Goal: Browse casually: Explore the website without a specific task or goal

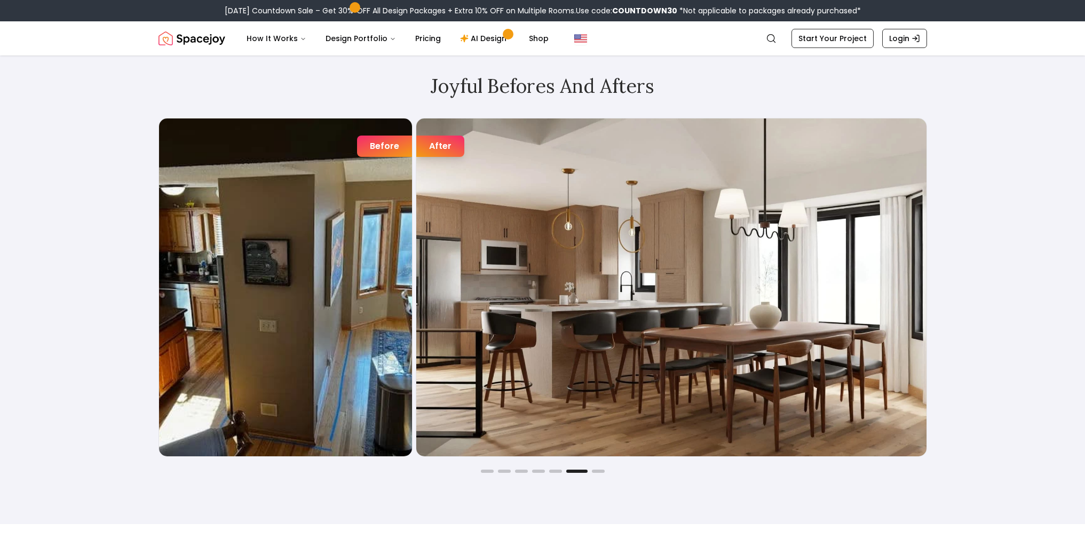
scroll to position [1815, 0]
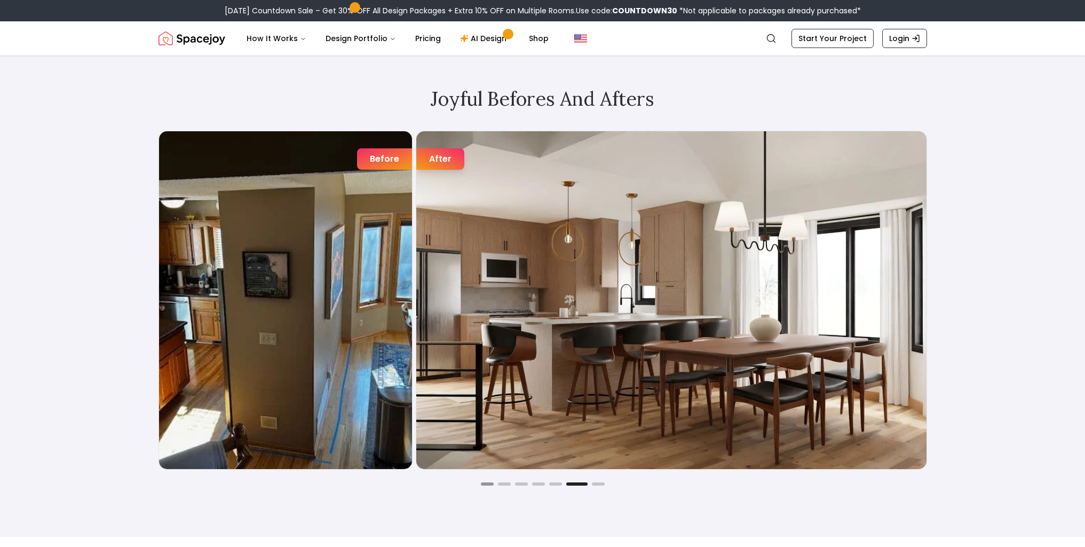
click at [487, 485] on button "Go to slide 1" at bounding box center [487, 484] width 13 height 3
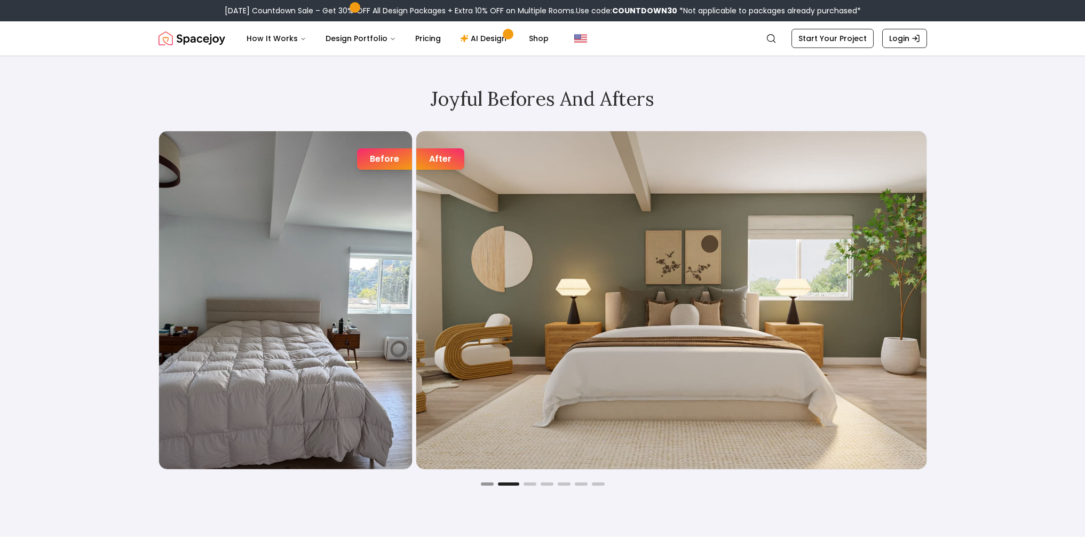
click at [486, 485] on button "Go to slide 1" at bounding box center [487, 484] width 13 height 3
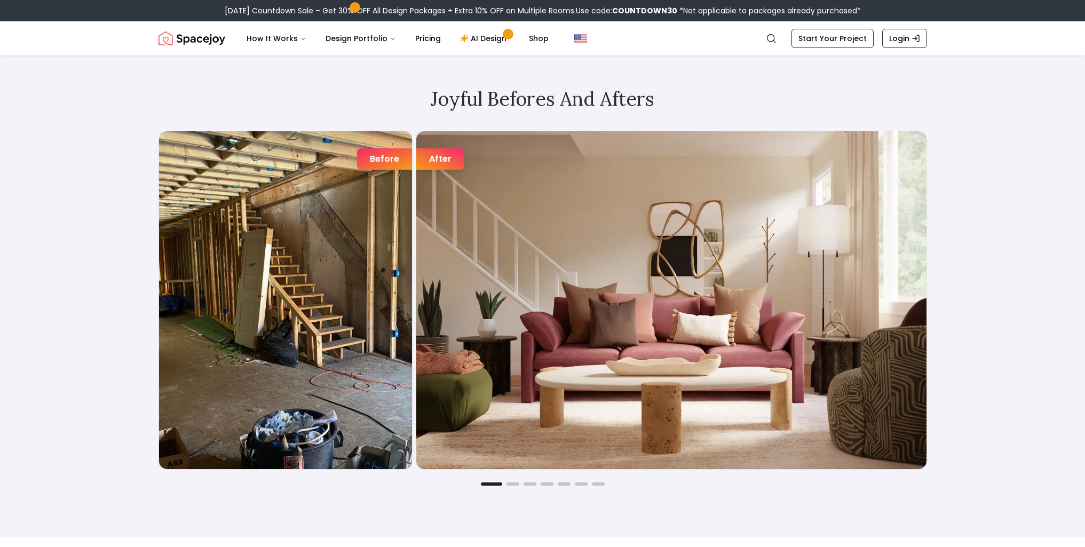
click at [385, 156] on div "Before" at bounding box center [384, 158] width 55 height 21
click at [447, 163] on div "After" at bounding box center [440, 158] width 48 height 21
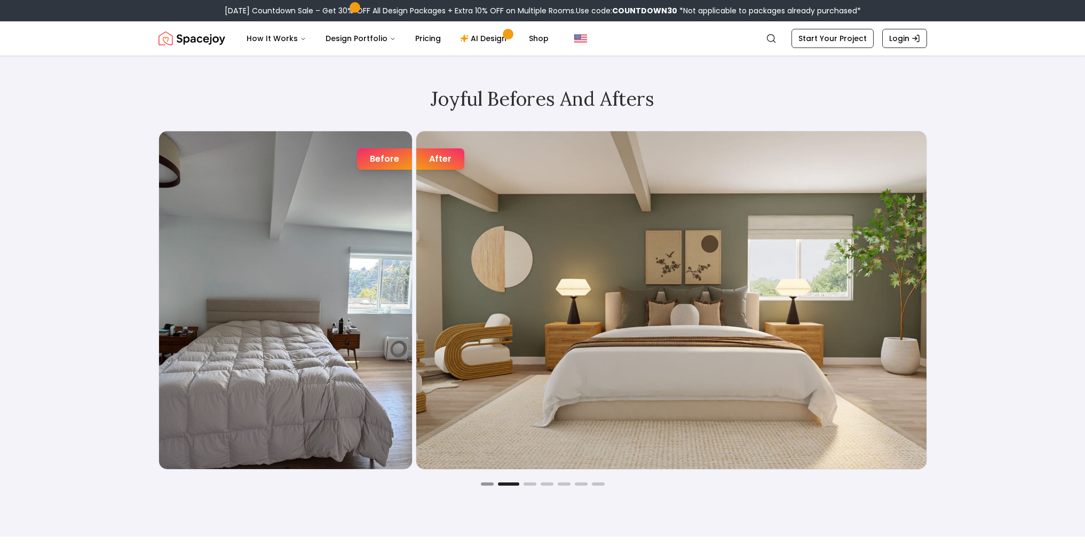
click at [488, 484] on button "Go to slide 1" at bounding box center [487, 484] width 13 height 3
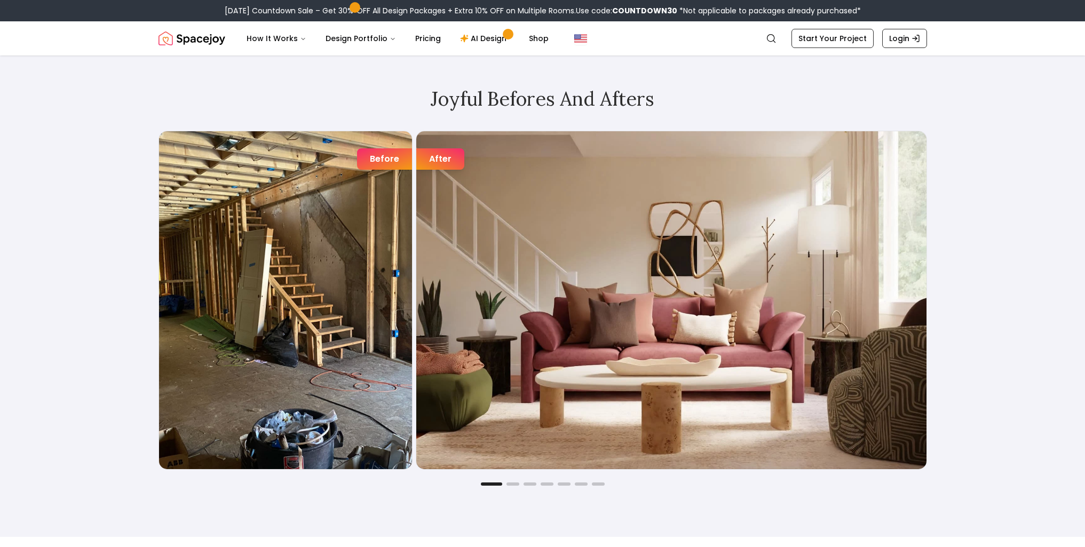
click at [448, 173] on img "1 / 7" at bounding box center [671, 300] width 510 height 338
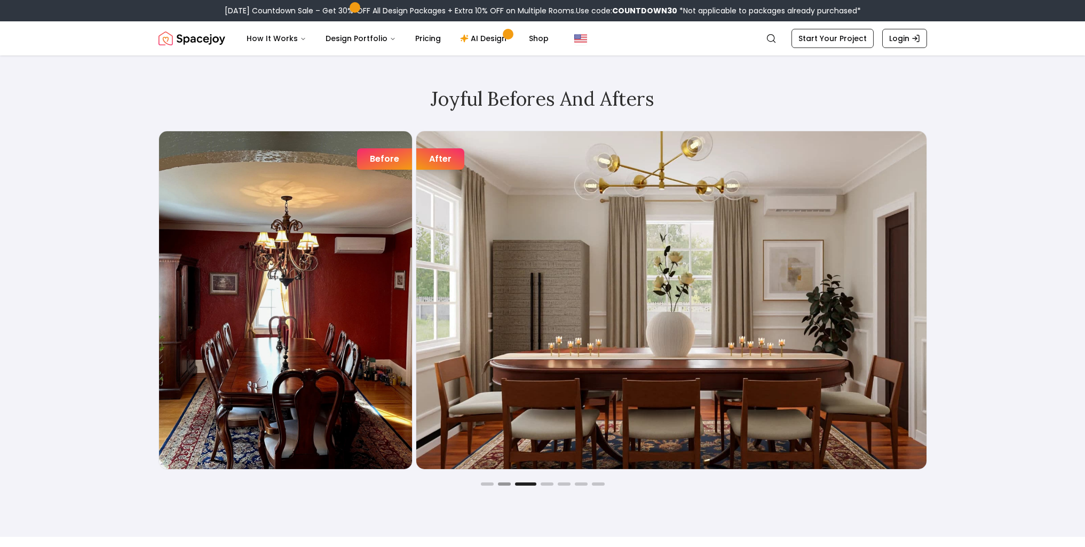
click at [506, 484] on button "Go to slide 2" at bounding box center [504, 484] width 13 height 3
click at [505, 484] on button "Go to slide 2" at bounding box center [504, 484] width 13 height 3
click at [508, 484] on button "Go to slide 2" at bounding box center [504, 484] width 13 height 3
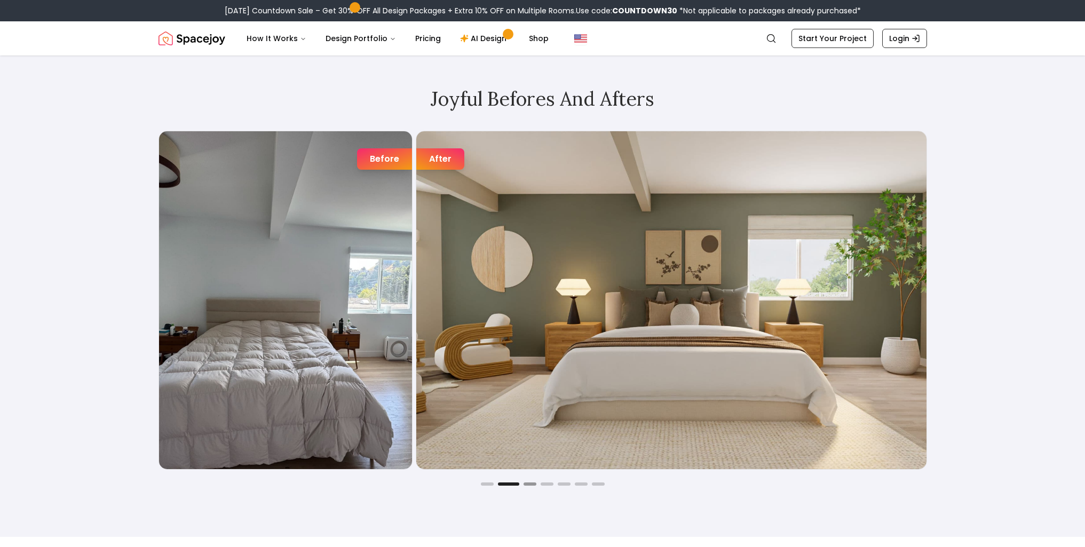
click at [525, 485] on button "Go to slide 3" at bounding box center [530, 484] width 13 height 3
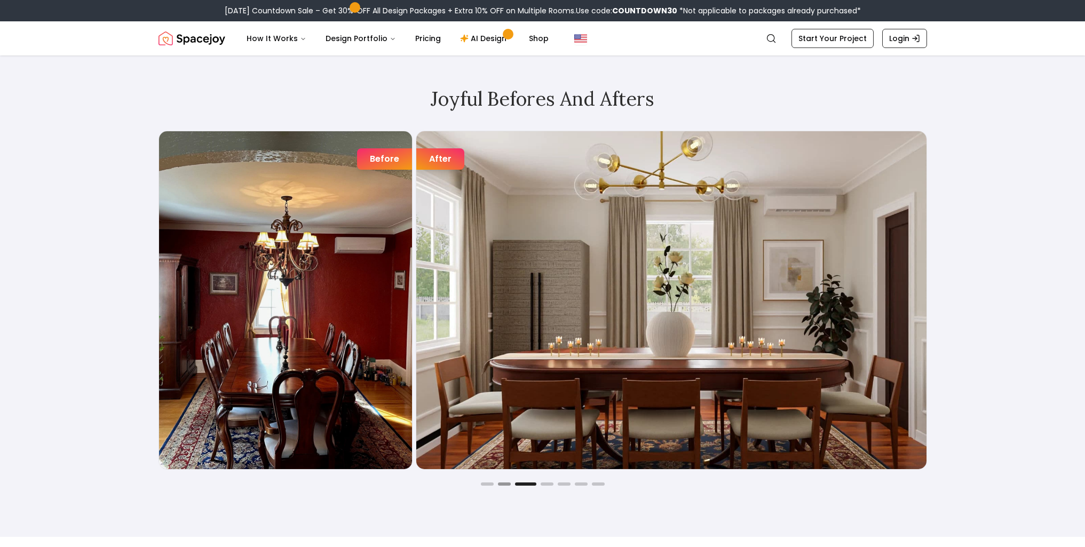
click at [504, 483] on button "Go to slide 2" at bounding box center [504, 484] width 13 height 3
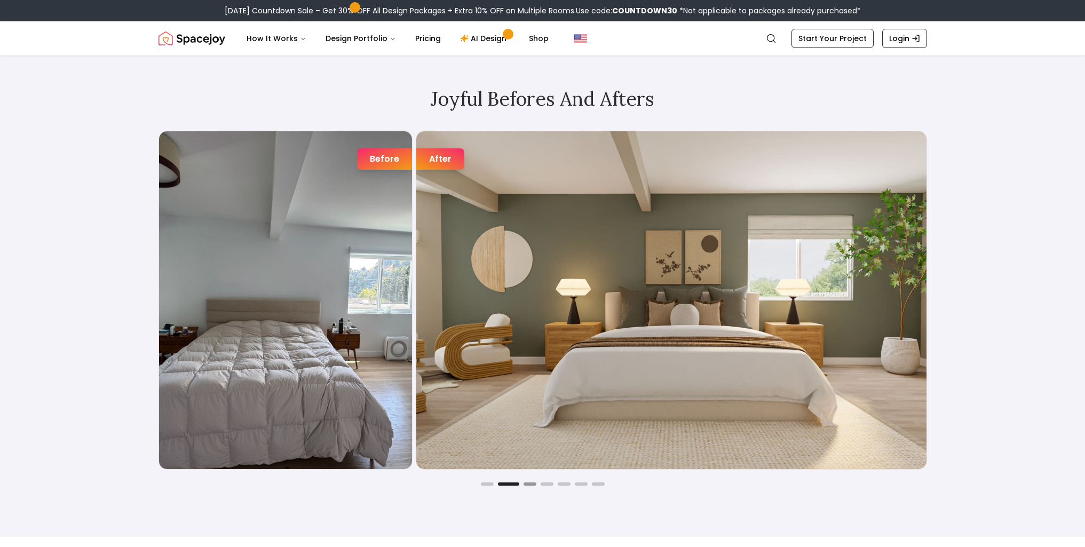
click at [526, 483] on button "Go to slide 3" at bounding box center [530, 484] width 13 height 3
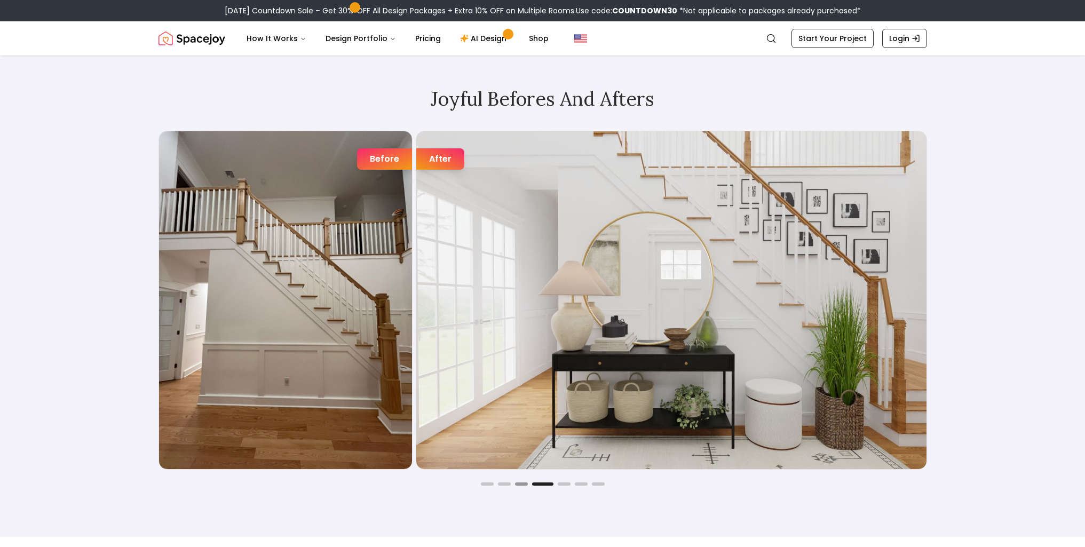
click at [527, 485] on button "Go to slide 3" at bounding box center [521, 484] width 13 height 3
click at [524, 481] on div "Before After Before After Before After Before After Before After Before After B…" at bounding box center [543, 308] width 769 height 355
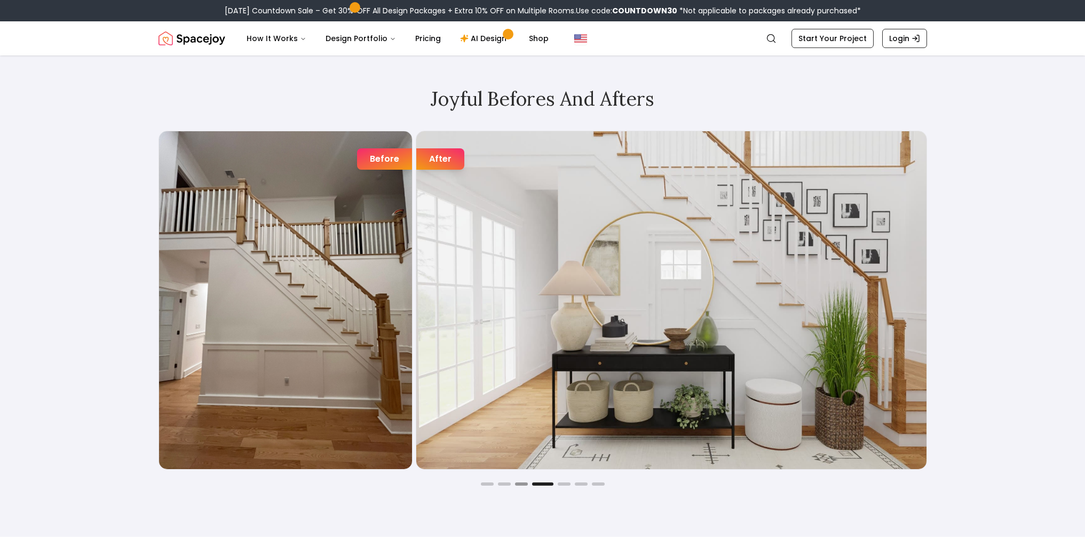
click at [522, 484] on button "Go to slide 3" at bounding box center [521, 484] width 13 height 3
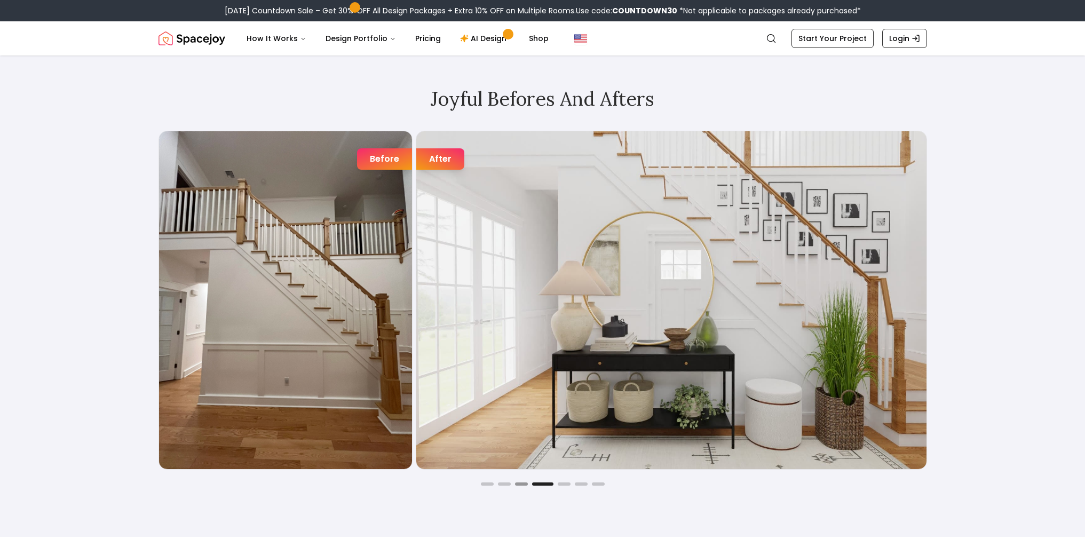
click at [522, 484] on button "Go to slide 3" at bounding box center [521, 484] width 13 height 3
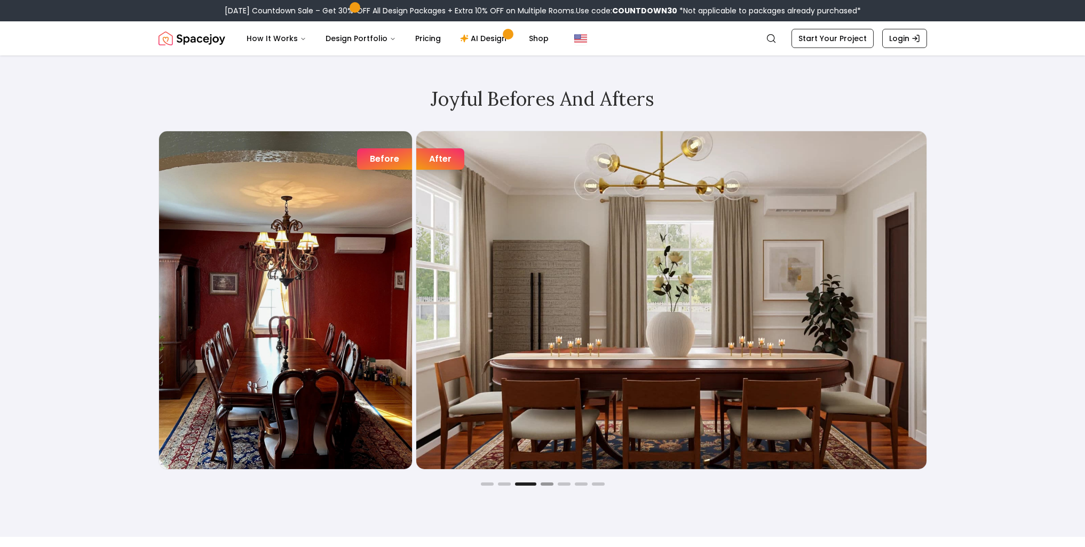
click at [547, 485] on button "Go to slide 4" at bounding box center [547, 484] width 13 height 3
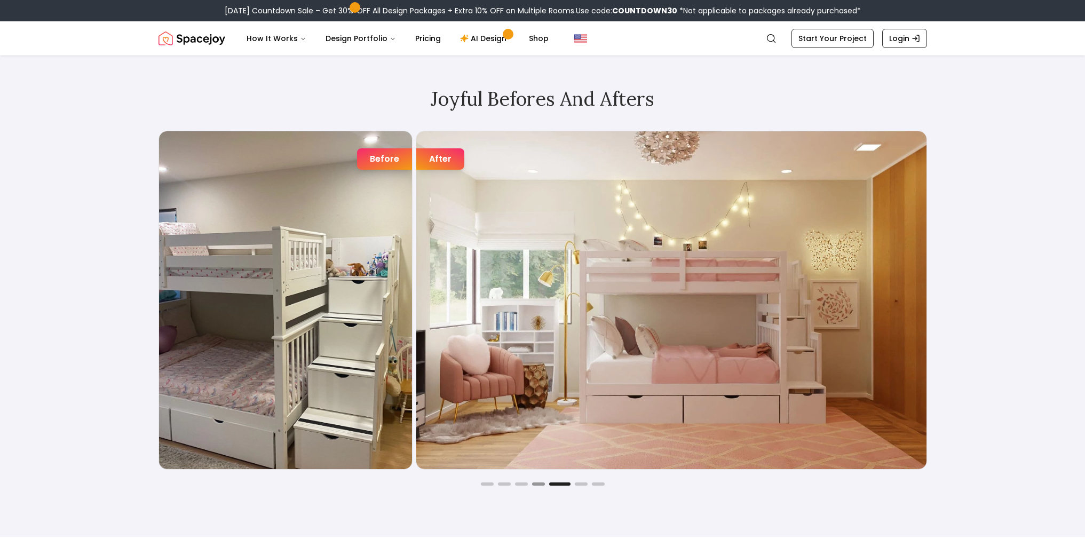
click at [543, 484] on button "Go to slide 4" at bounding box center [538, 484] width 13 height 3
click at [539, 484] on button "Go to slide 4" at bounding box center [538, 484] width 13 height 3
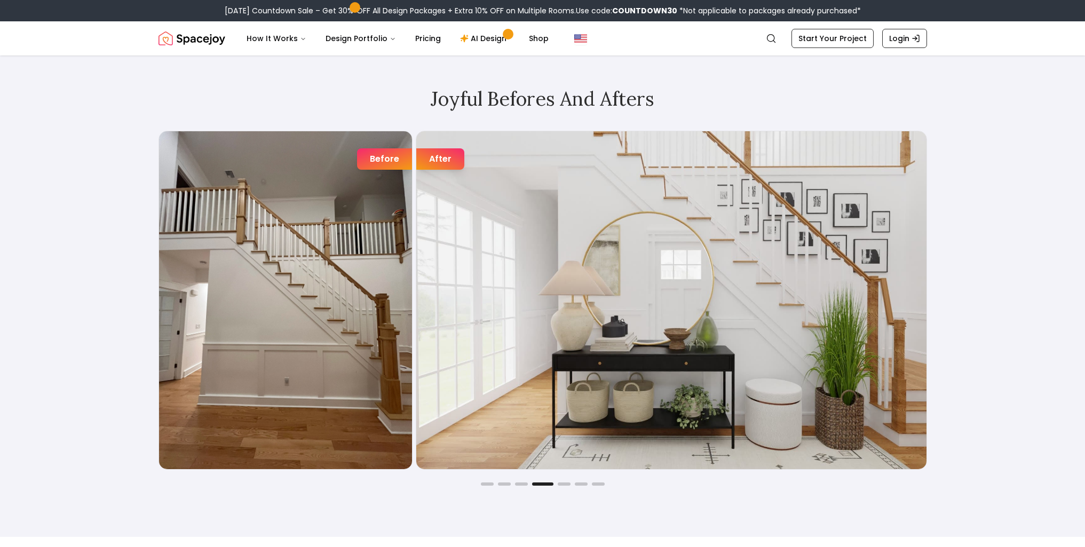
click at [561, 486] on div "Joyful Befores and Afters Before After Before After Before After Before After B…" at bounding box center [543, 287] width 820 height 500
click at [566, 486] on div "Joyful Befores and Afters Before After Before After Before After Before After B…" at bounding box center [543, 287] width 820 height 500
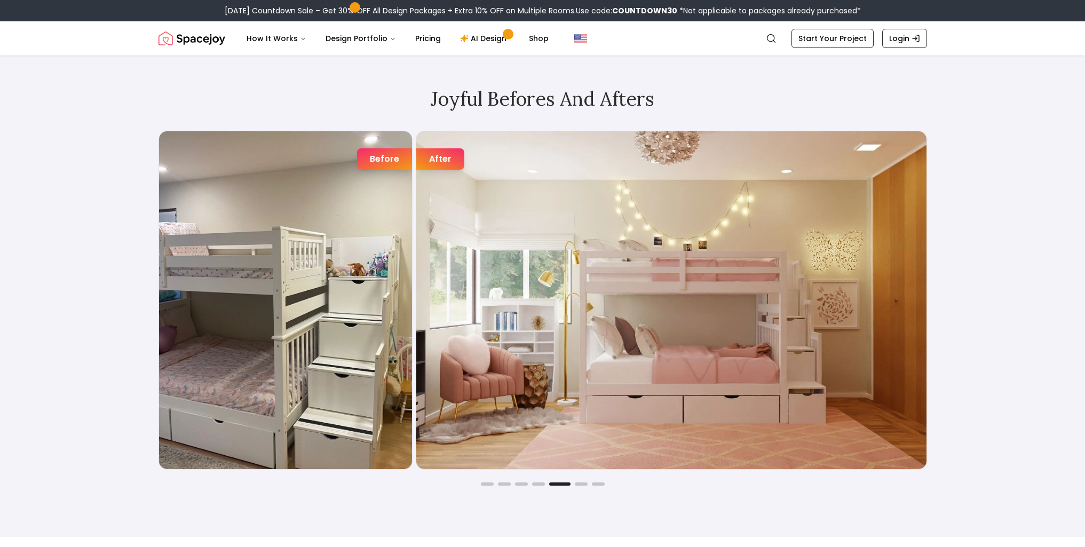
click at [565, 484] on button "Go to slide 5" at bounding box center [559, 484] width 21 height 3
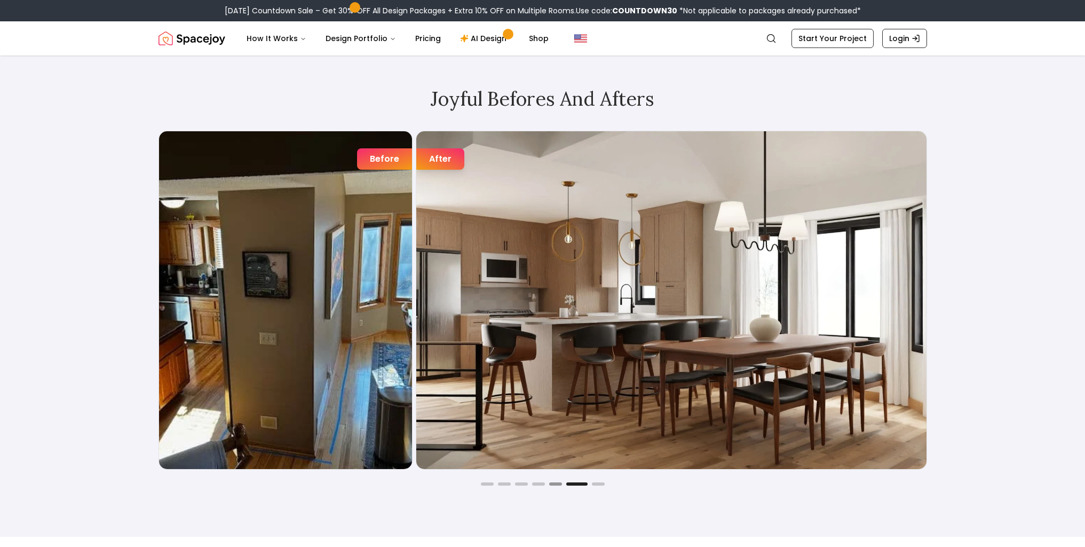
click at [558, 483] on button "Go to slide 5" at bounding box center [555, 484] width 13 height 3
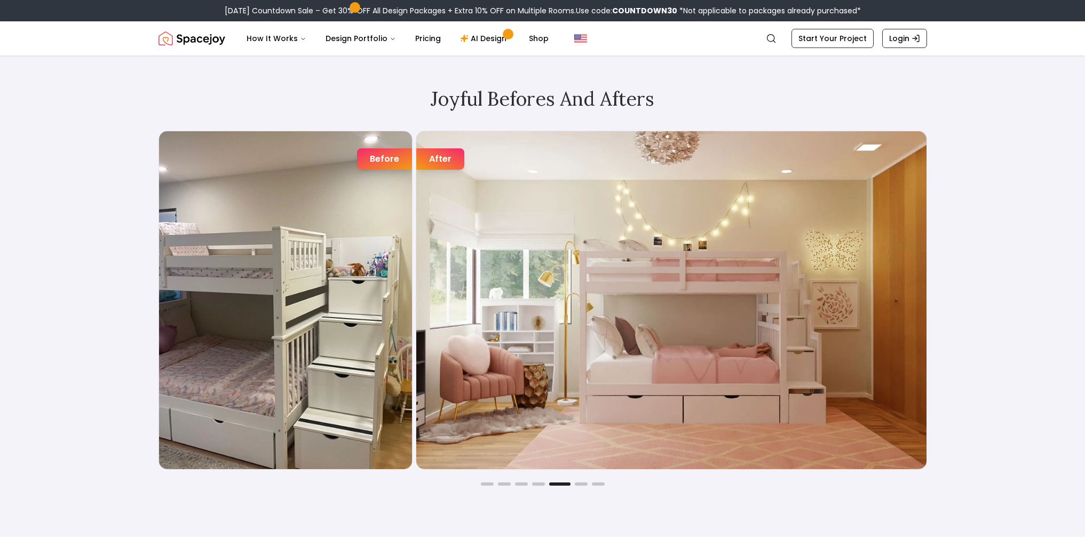
click at [558, 483] on button "Go to slide 5" at bounding box center [559, 484] width 21 height 3
click at [585, 484] on button "Go to slide 6" at bounding box center [581, 484] width 13 height 3
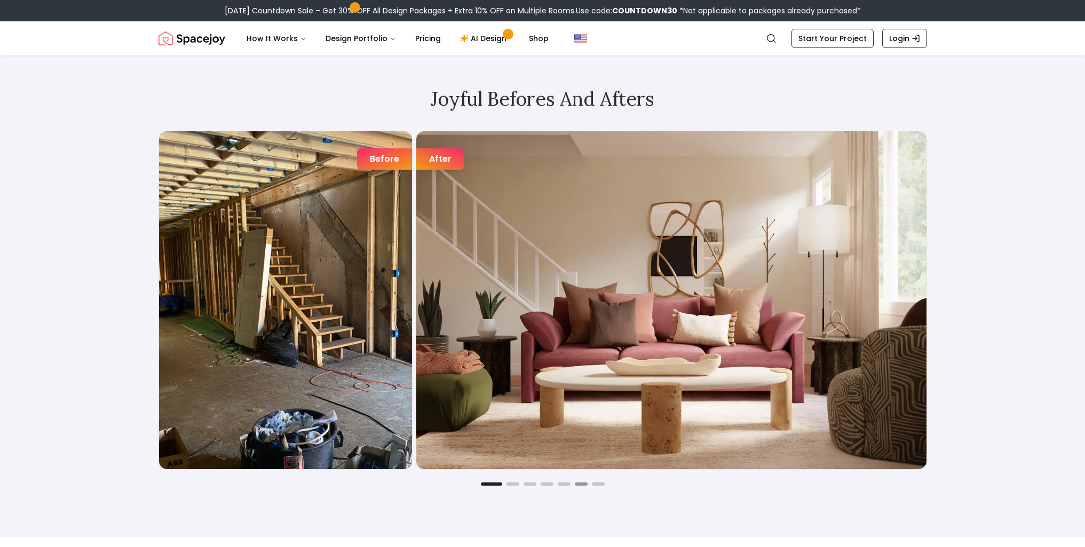
click at [575, 485] on button "Go to slide 6" at bounding box center [581, 484] width 13 height 3
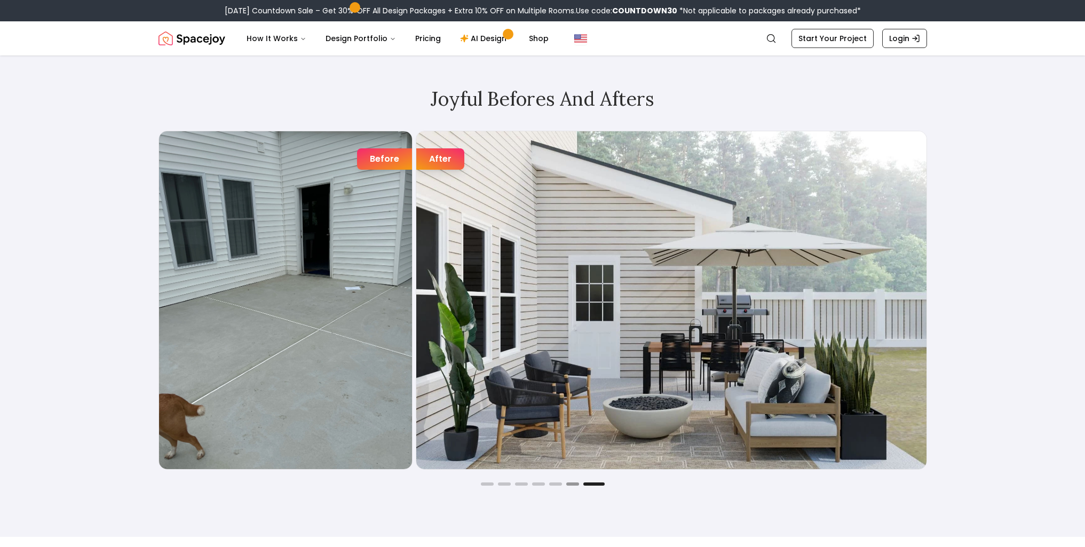
click at [575, 485] on button "Go to slide 6" at bounding box center [572, 484] width 13 height 3
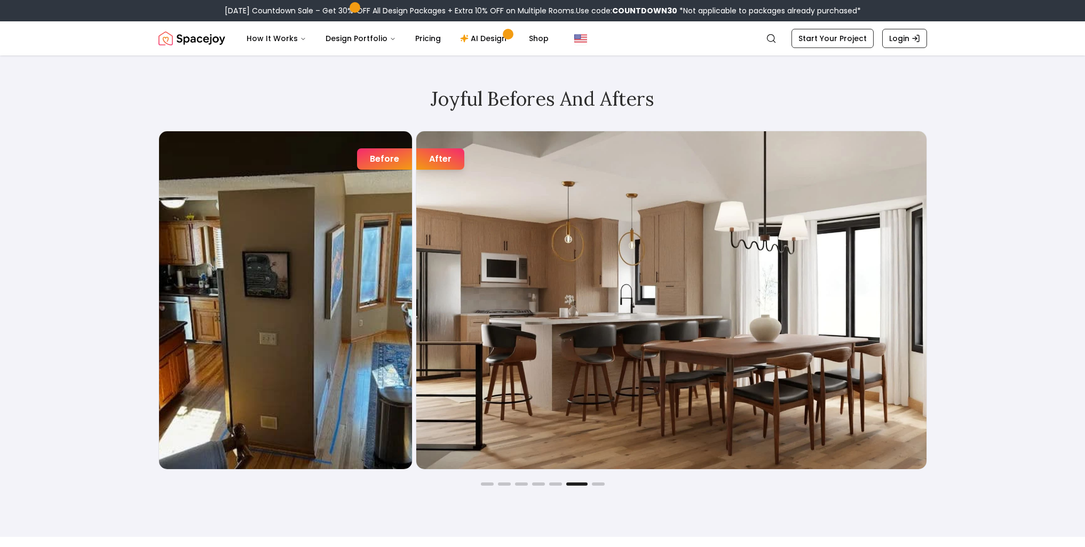
click at [575, 485] on button "Go to slide 6" at bounding box center [576, 484] width 21 height 3
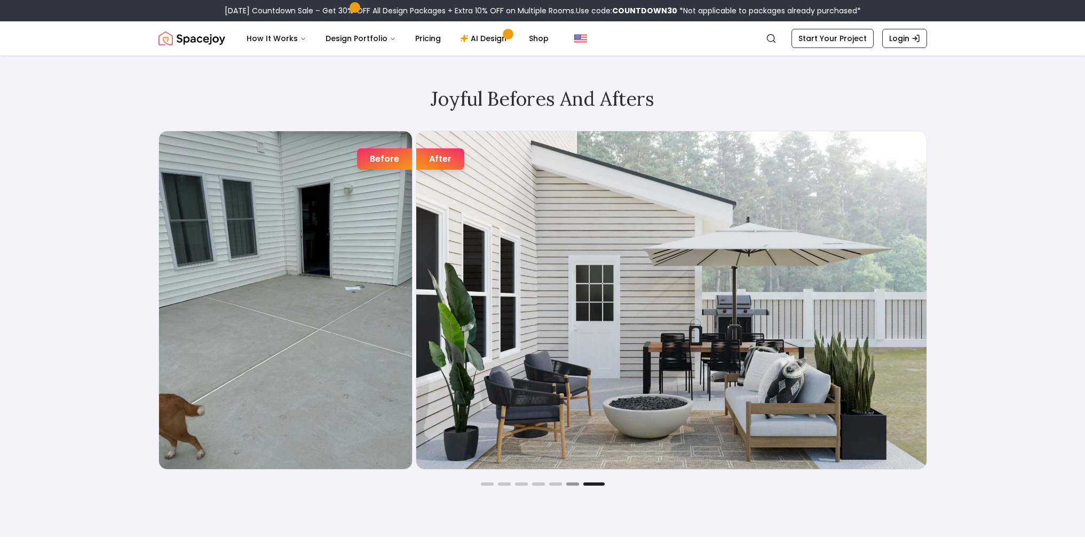
click at [575, 485] on button "Go to slide 6" at bounding box center [572, 484] width 13 height 3
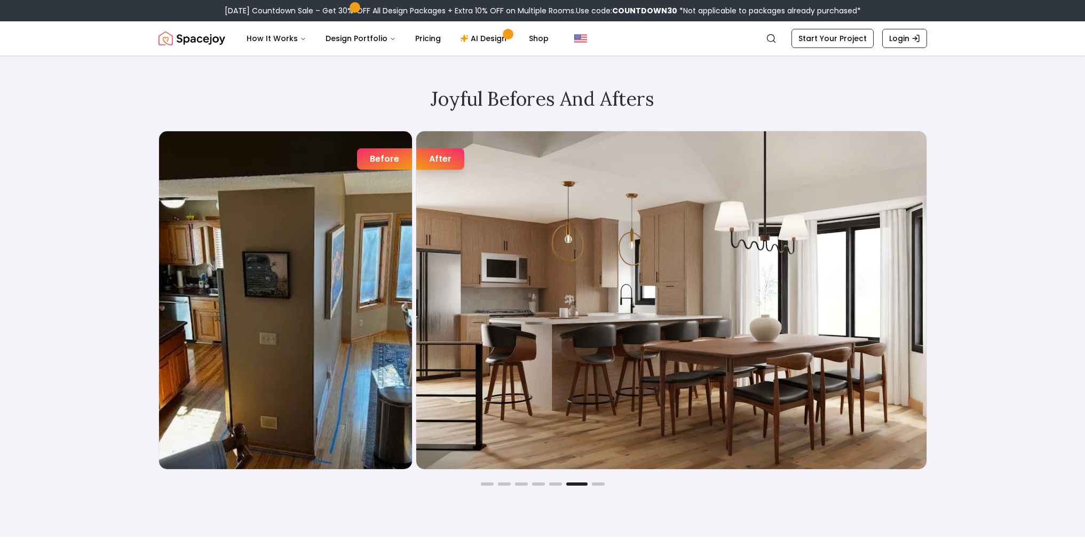
click at [575, 485] on button "Go to slide 6" at bounding box center [576, 484] width 21 height 3
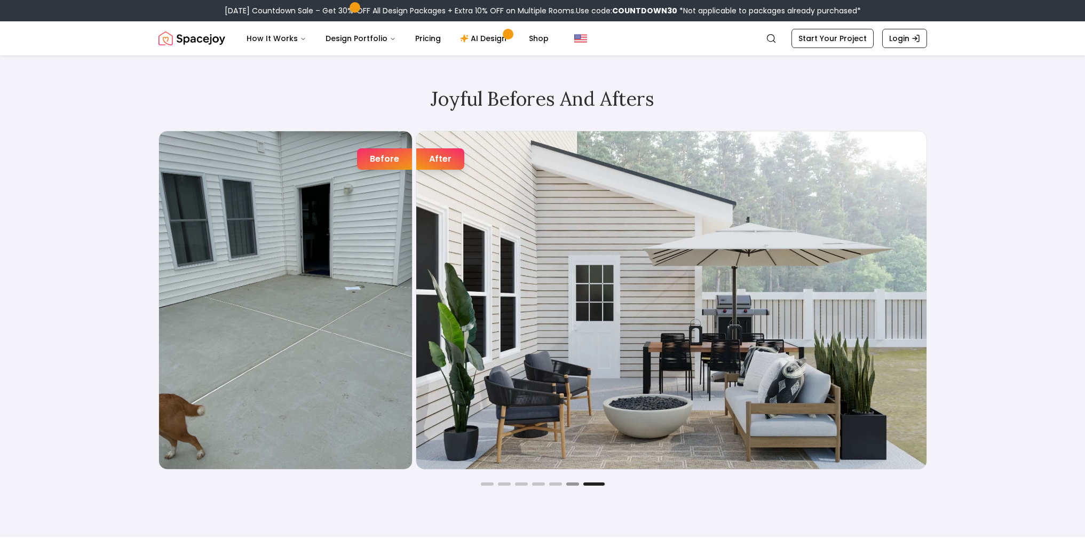
click at [575, 485] on button "Go to slide 6" at bounding box center [572, 484] width 13 height 3
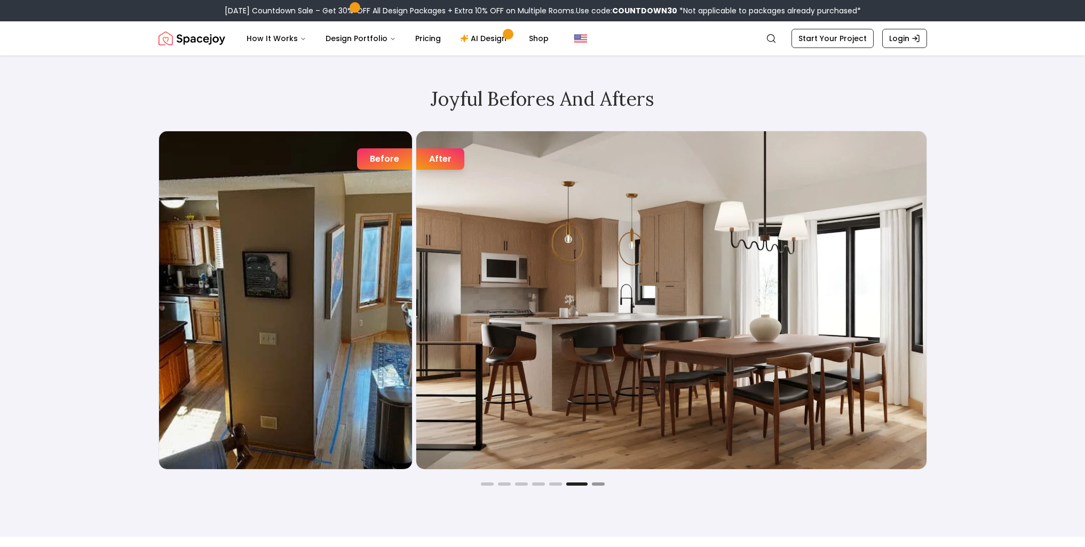
click at [602, 484] on button "Go to slide 7" at bounding box center [598, 484] width 13 height 3
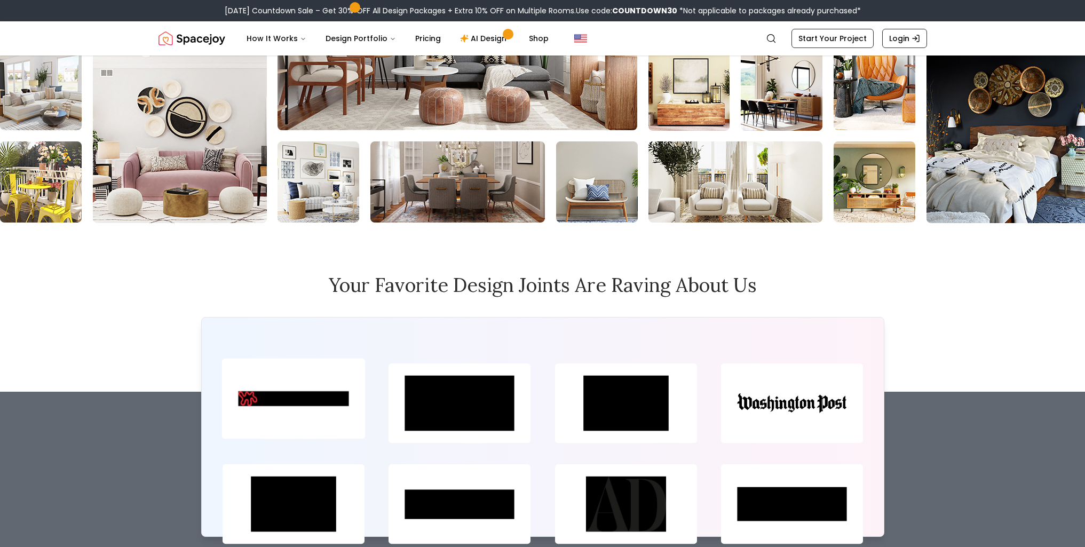
scroll to position [4911, 0]
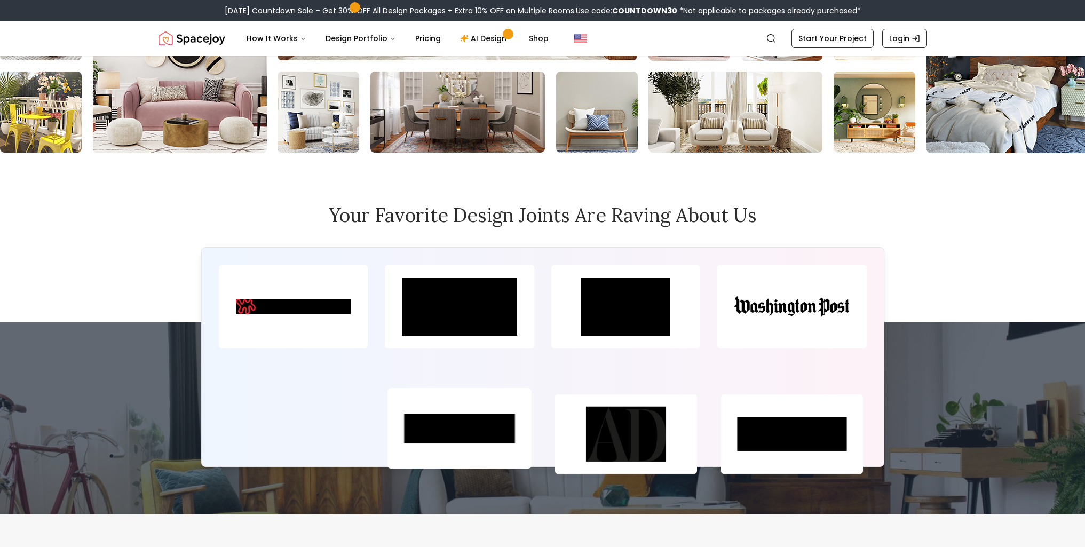
click at [906, 153] on img at bounding box center [828, 19] width 1657 height 267
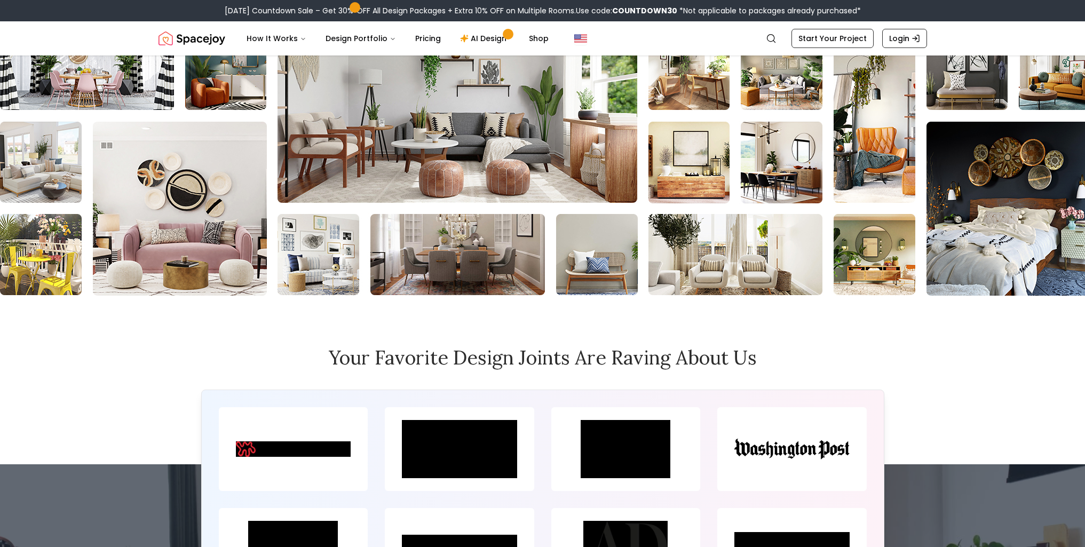
scroll to position [4698, 0]
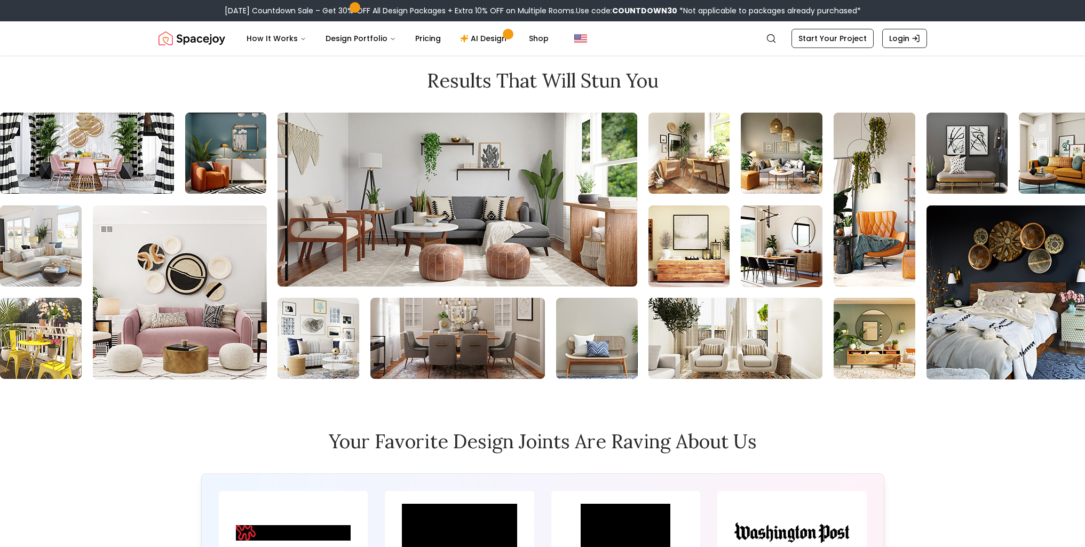
click at [808, 225] on img at bounding box center [827, 246] width 1657 height 267
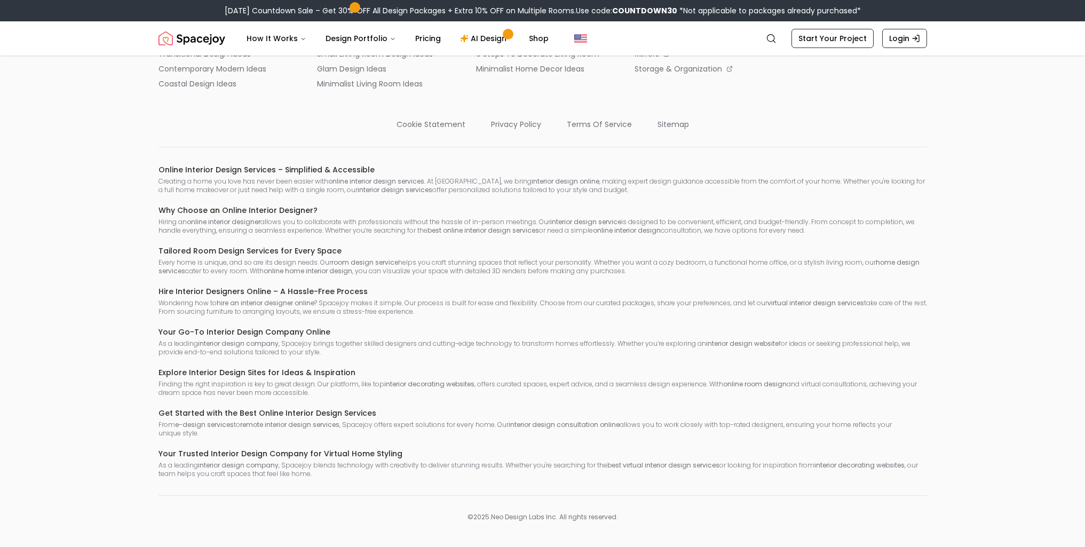
scroll to position [6188, 0]
